Goal: Transaction & Acquisition: Purchase product/service

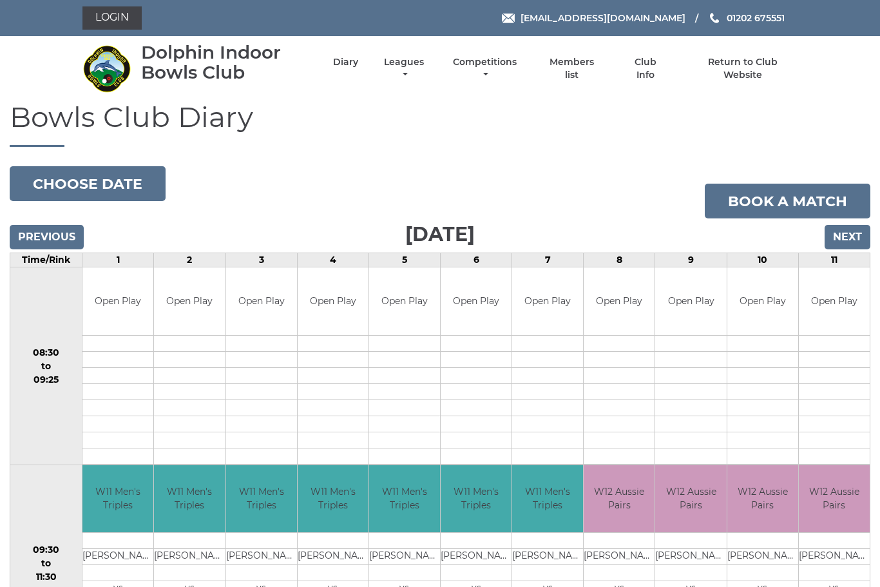
click at [427, 71] on link "Leagues" at bounding box center [404, 68] width 46 height 25
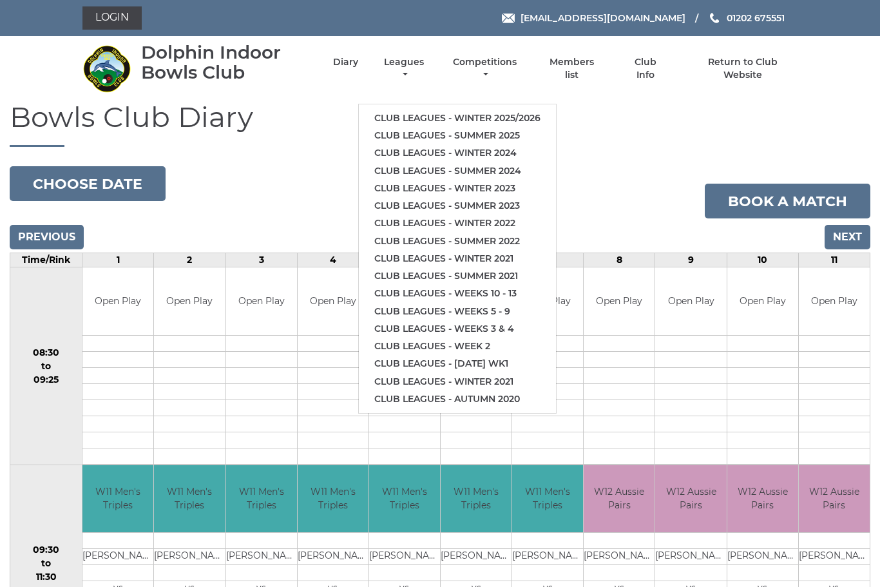
click at [526, 111] on link "Club leagues - Winter 2025/2026" at bounding box center [457, 118] width 197 height 17
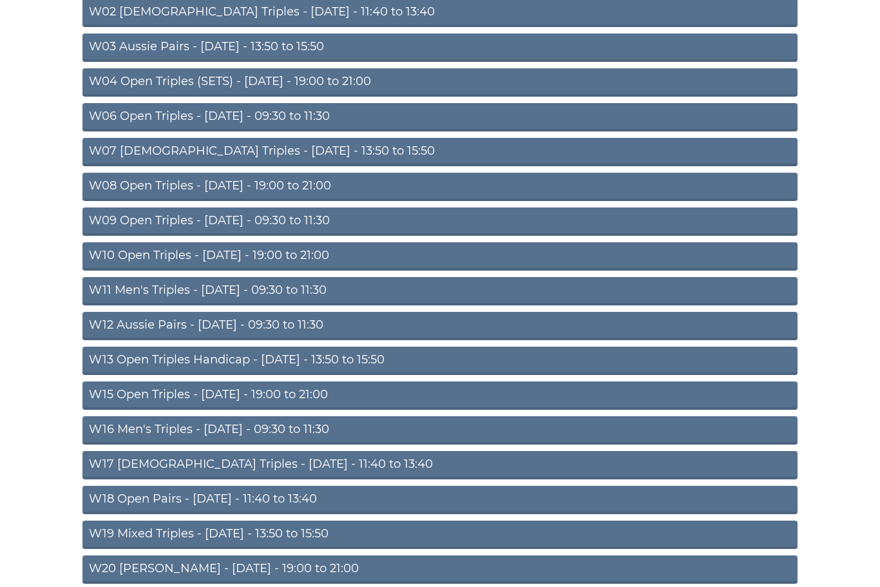
scroll to position [217, 0]
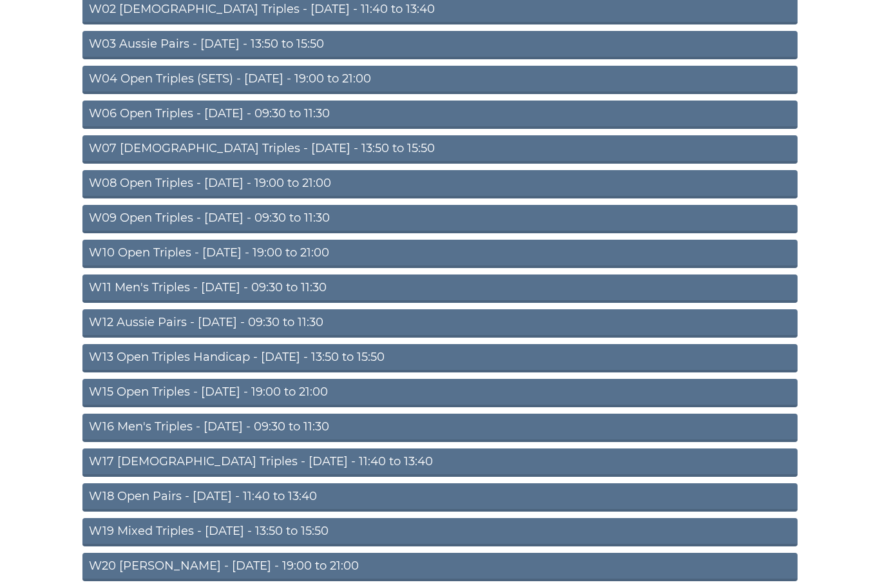
click at [227, 362] on link "W13 Open Triples Handicap - Thursday - 13:50 to 15:50" at bounding box center [440, 359] width 715 height 28
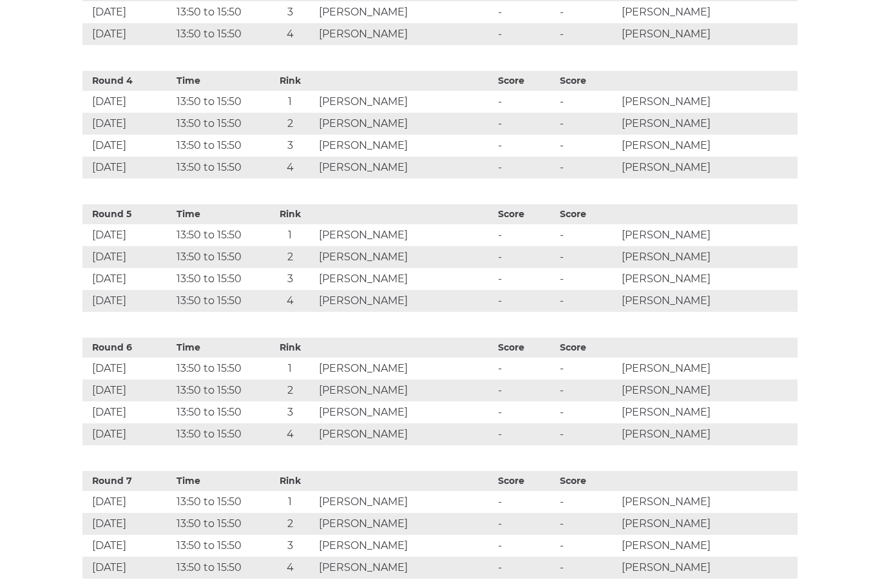
scroll to position [957, 0]
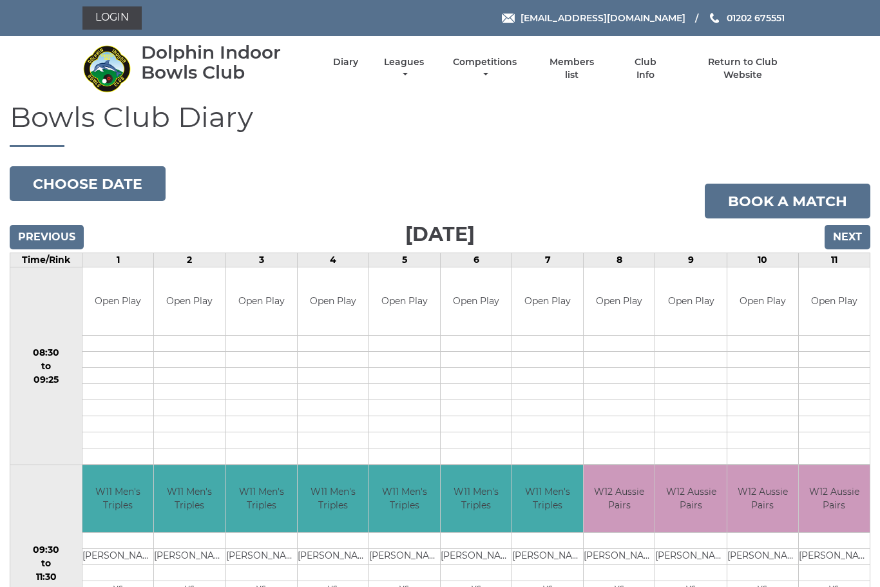
click at [117, 12] on link "Login" at bounding box center [112, 17] width 59 height 23
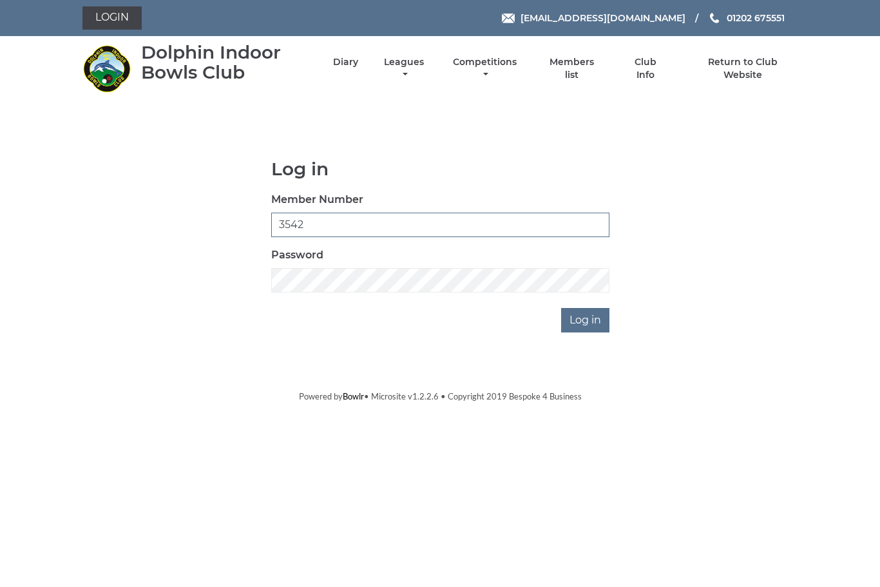
type input "3542"
click at [589, 325] on input "Log in" at bounding box center [585, 320] width 48 height 24
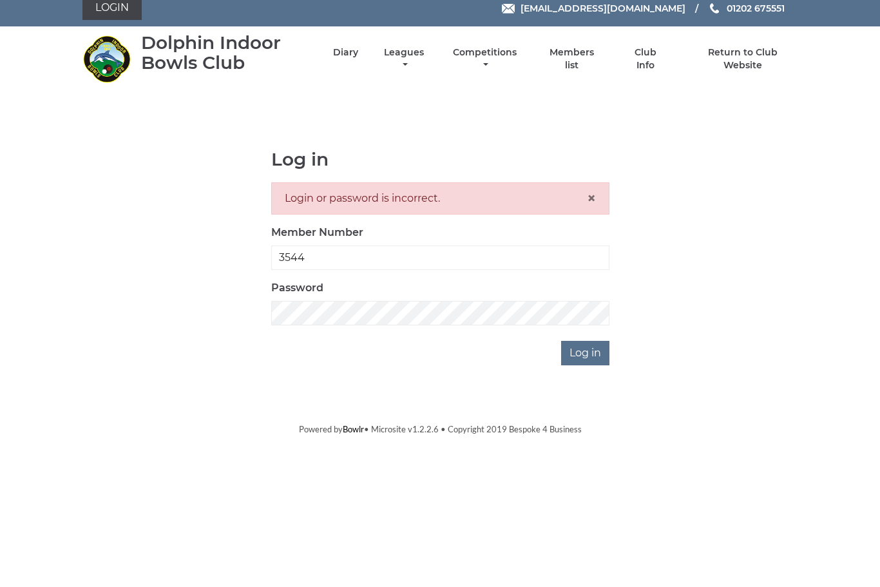
type input "3544"
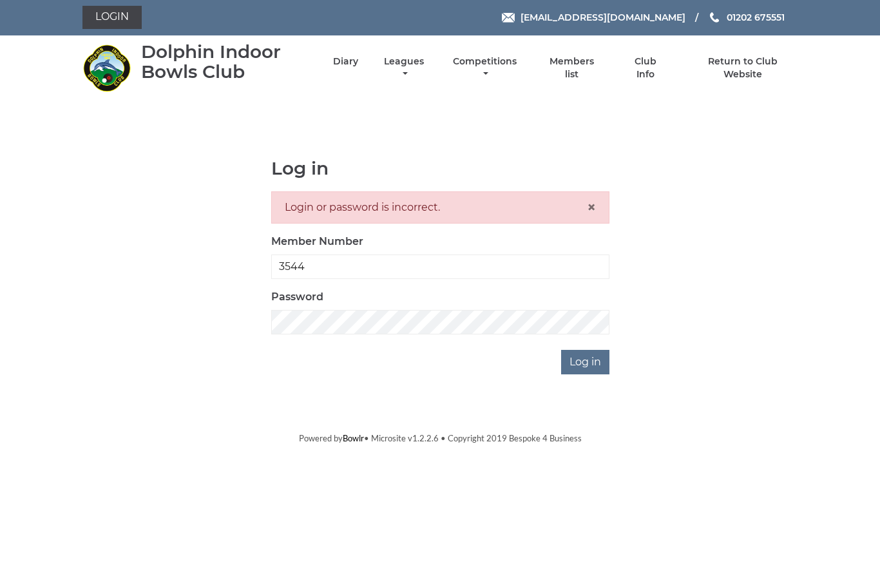
click at [590, 367] on input "Log in" at bounding box center [585, 363] width 48 height 24
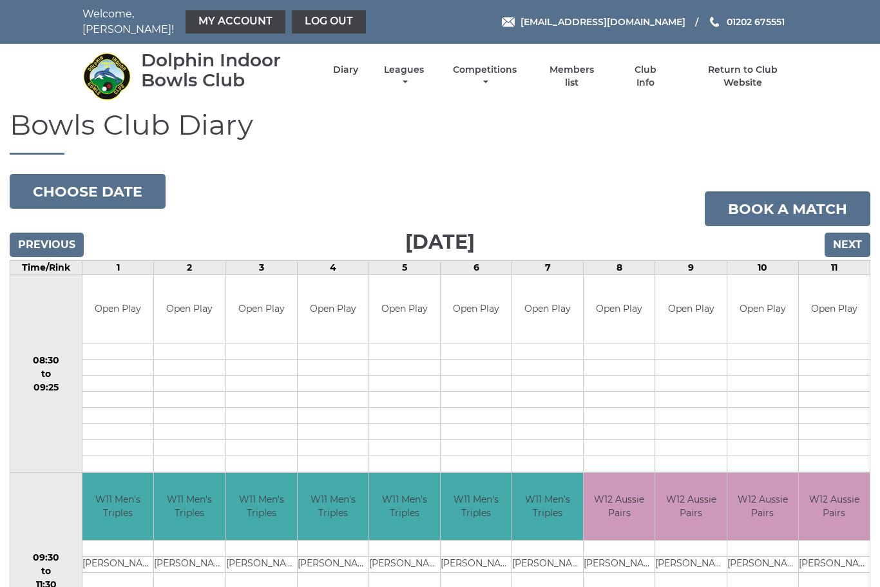
click at [222, 24] on link "My Account" at bounding box center [236, 21] width 100 height 23
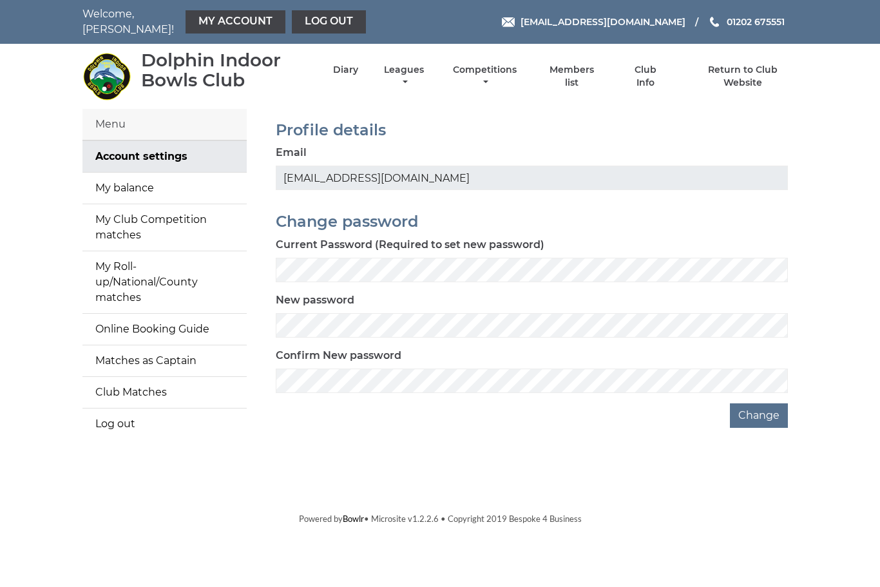
click at [153, 185] on link "My balance" at bounding box center [165, 188] width 164 height 31
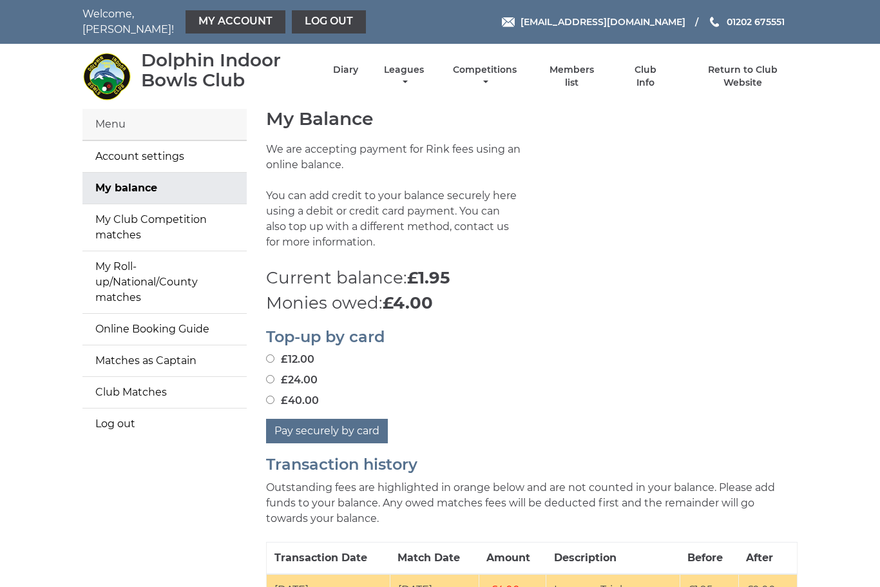
scroll to position [46, 0]
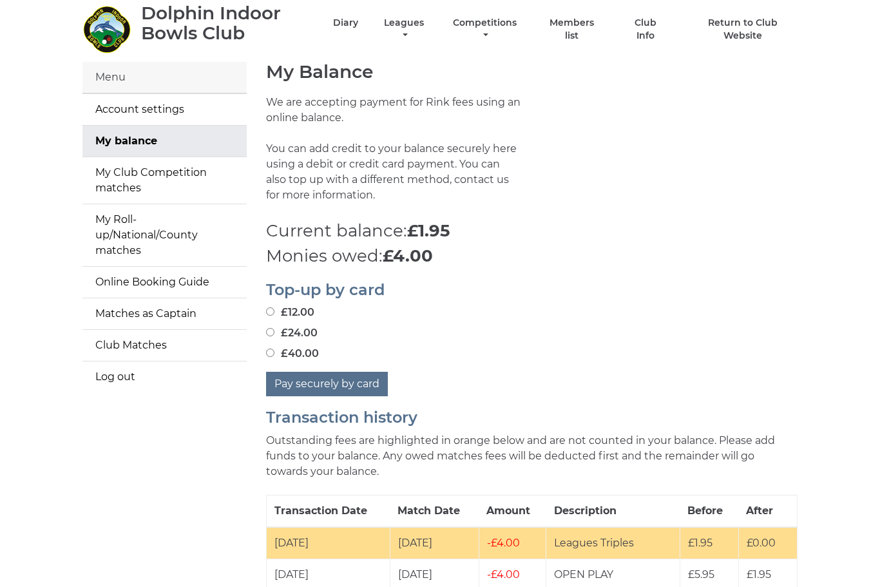
click at [275, 349] on input "£40.00" at bounding box center [270, 353] width 8 height 8
radio input "true"
click at [345, 374] on button "Pay securely by card" at bounding box center [327, 385] width 122 height 24
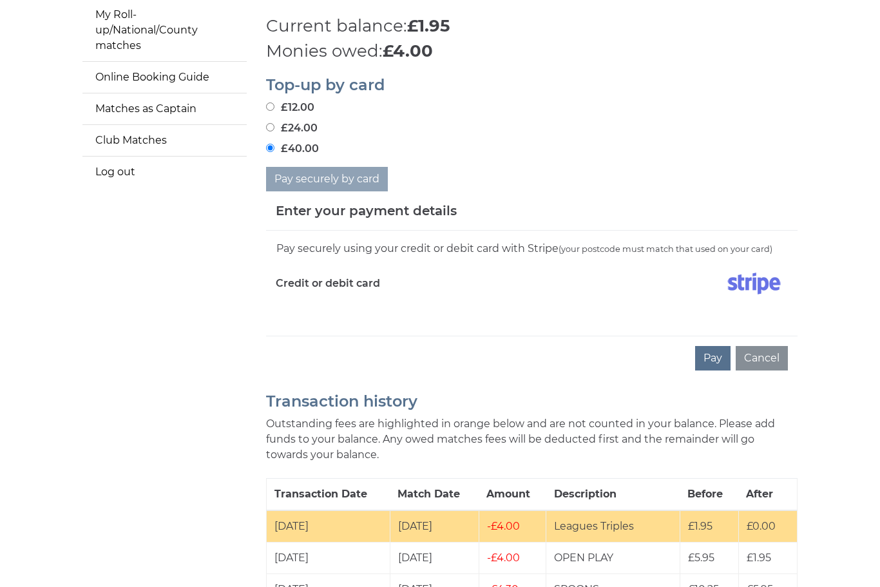
scroll to position [253, 0]
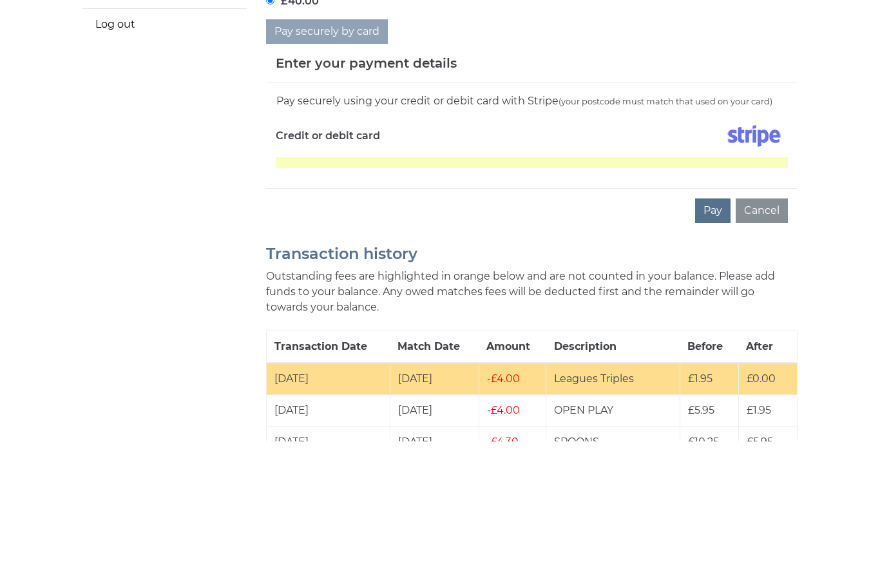
click at [728, 345] on button "Pay" at bounding box center [712, 357] width 35 height 24
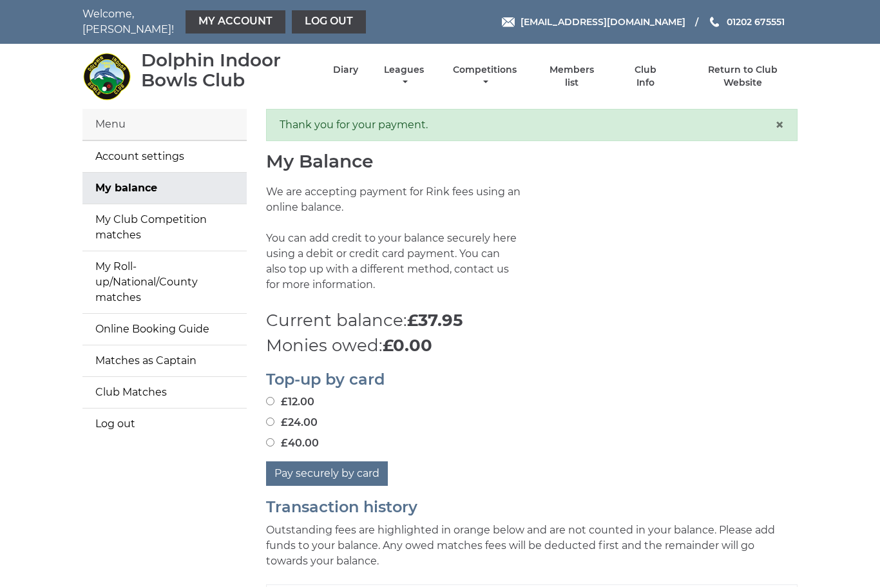
click at [306, 21] on link "Log out" at bounding box center [329, 21] width 74 height 23
